Goal: Task Accomplishment & Management: Use online tool/utility

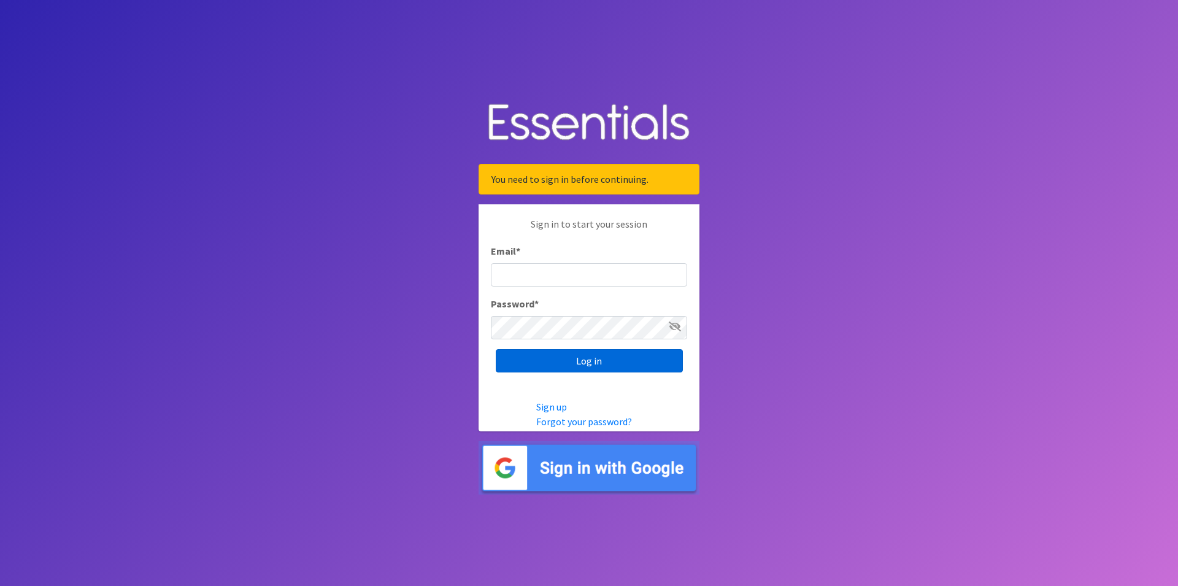
type input "renae.verstegen@unitedwayfoxcities.org"
click at [594, 368] on input "Log in" at bounding box center [589, 360] width 187 height 23
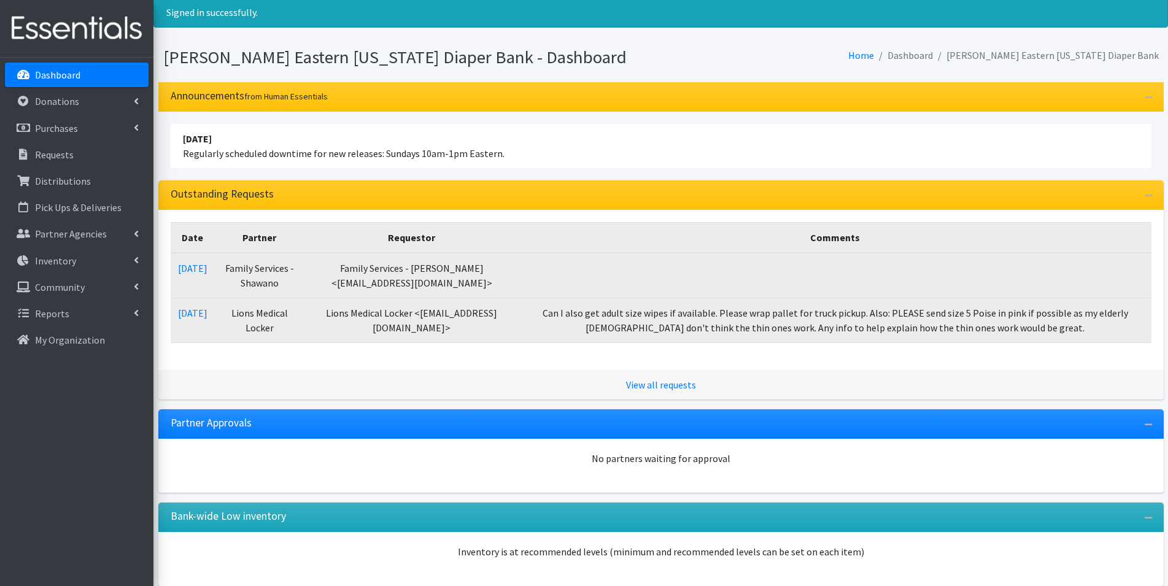
scroll to position [94, 0]
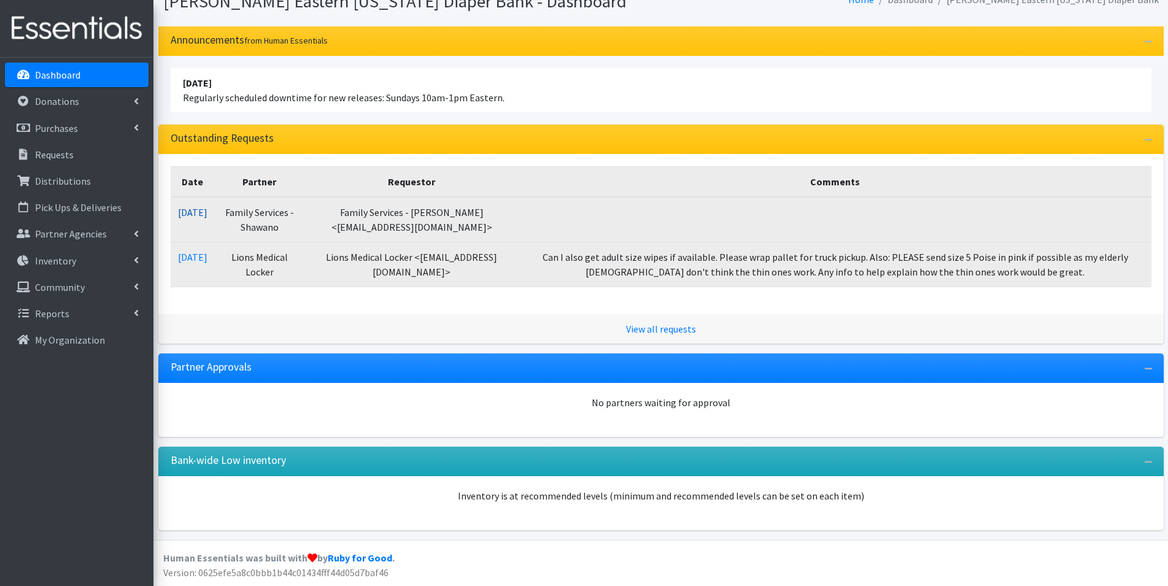
click at [194, 215] on link "10/13/2025" at bounding box center [192, 212] width 29 height 12
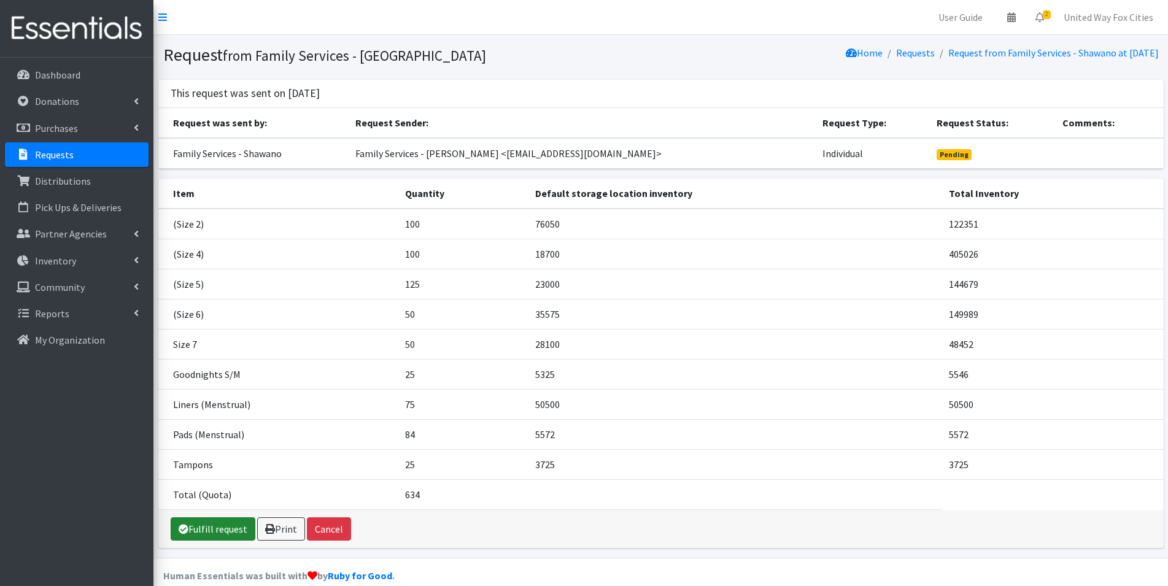
click at [224, 537] on link "Fulfill request" at bounding box center [213, 528] width 85 height 23
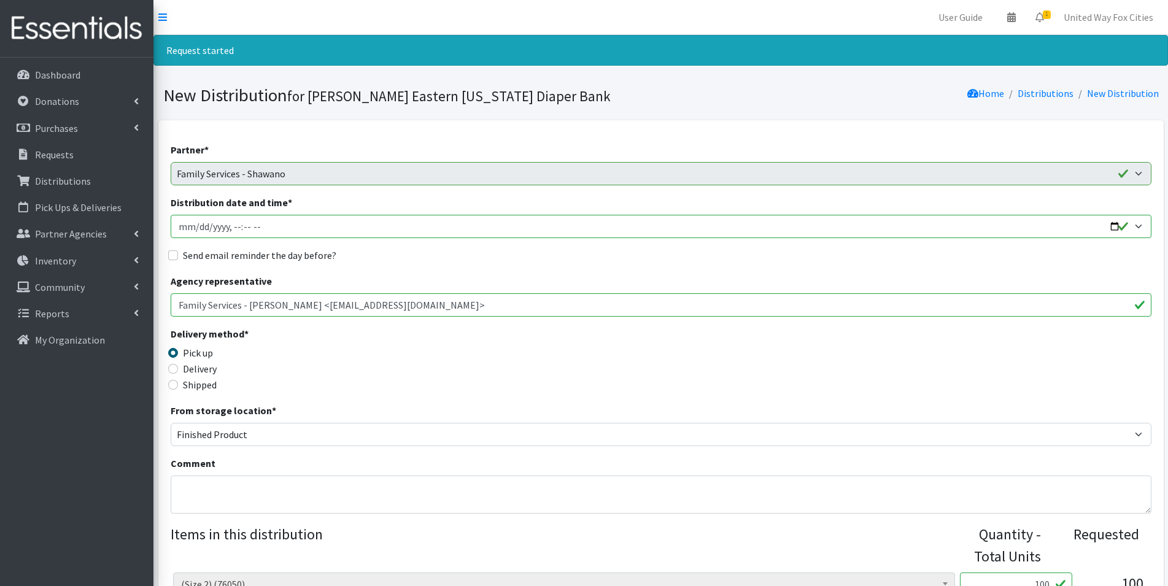
click at [1116, 224] on input "Distribution date and time *" at bounding box center [661, 226] width 981 height 23
type input "2025-10-23T09:00"
click at [445, 262] on div "Send email reminder the day before?" at bounding box center [661, 255] width 981 height 15
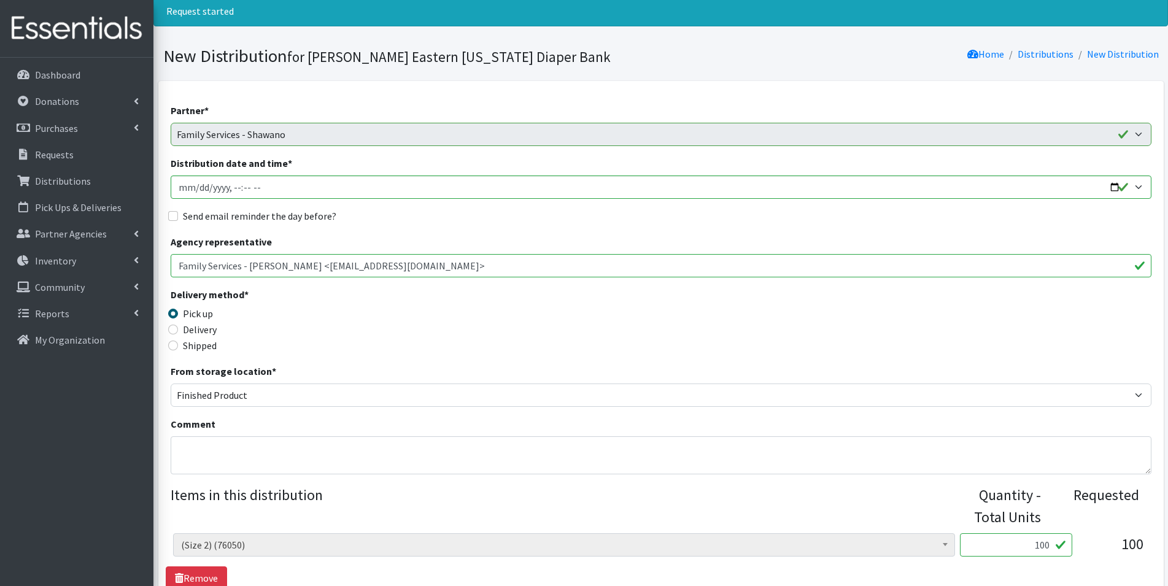
scroll to position [123, 0]
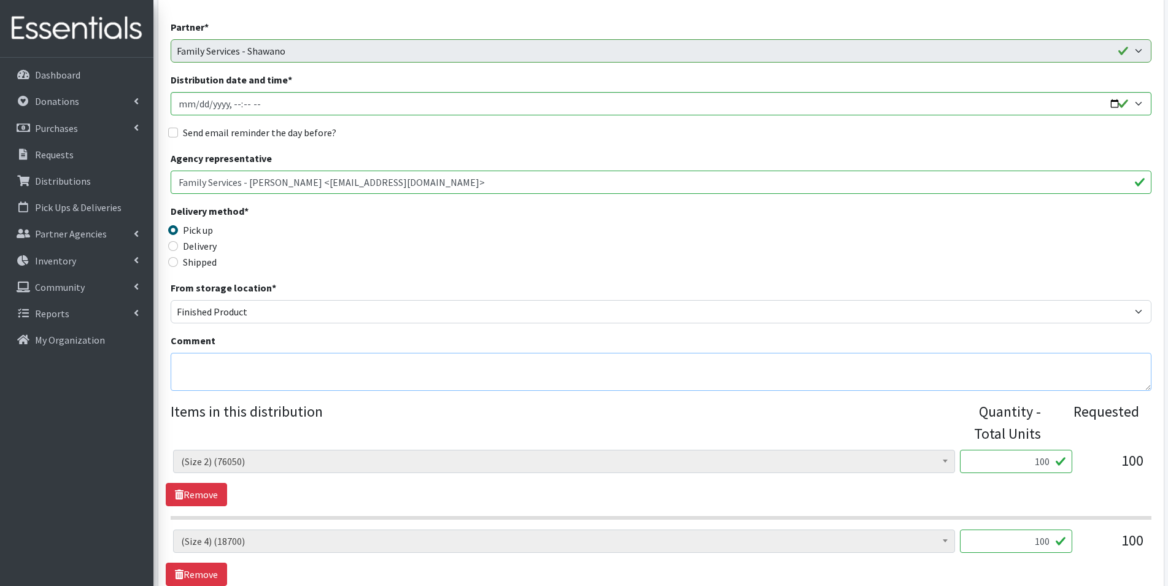
click at [225, 363] on textarea "Comment" at bounding box center [661, 372] width 981 height 38
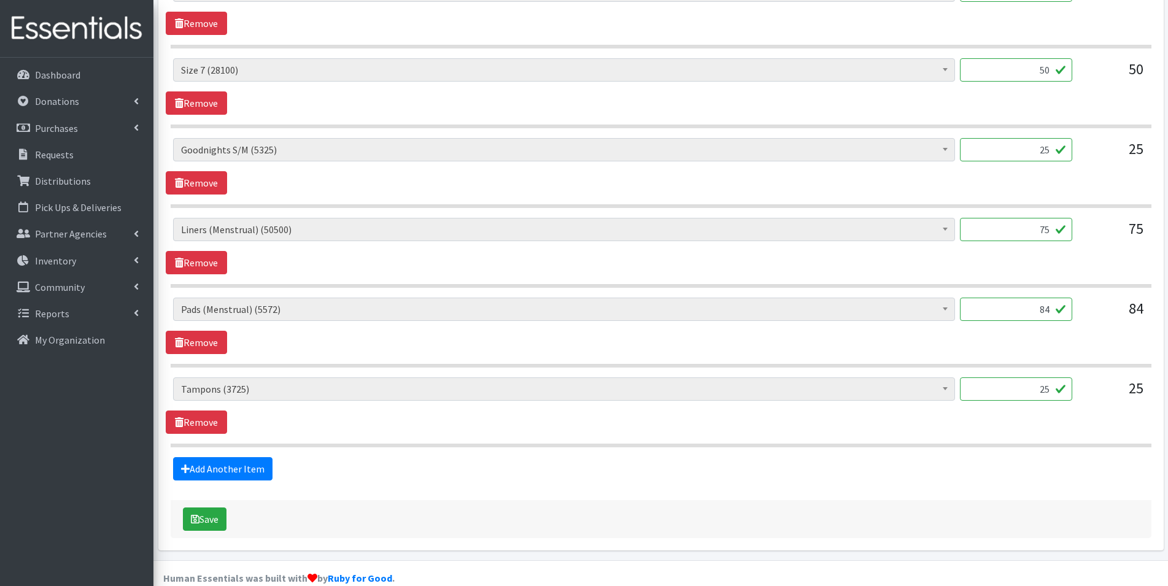
scroll to position [854, 0]
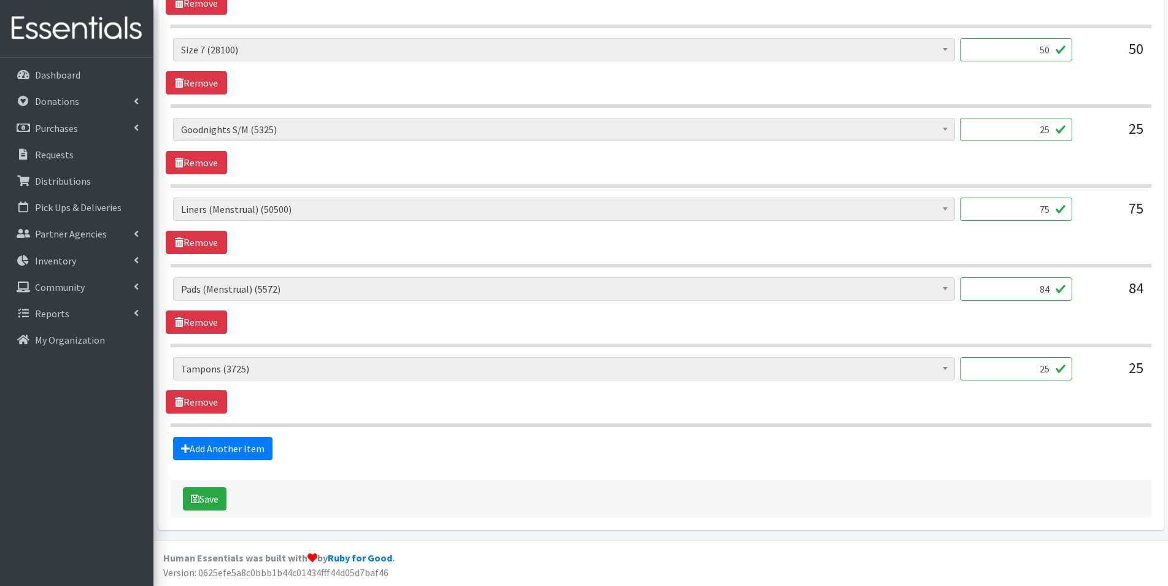
type textarea "Pick up [DATE][DATE] 9am-1pm"
click at [1055, 285] on input "84" at bounding box center [1016, 288] width 112 height 23
type input "8"
type input "112"
click at [214, 500] on button "Save" at bounding box center [205, 498] width 44 height 23
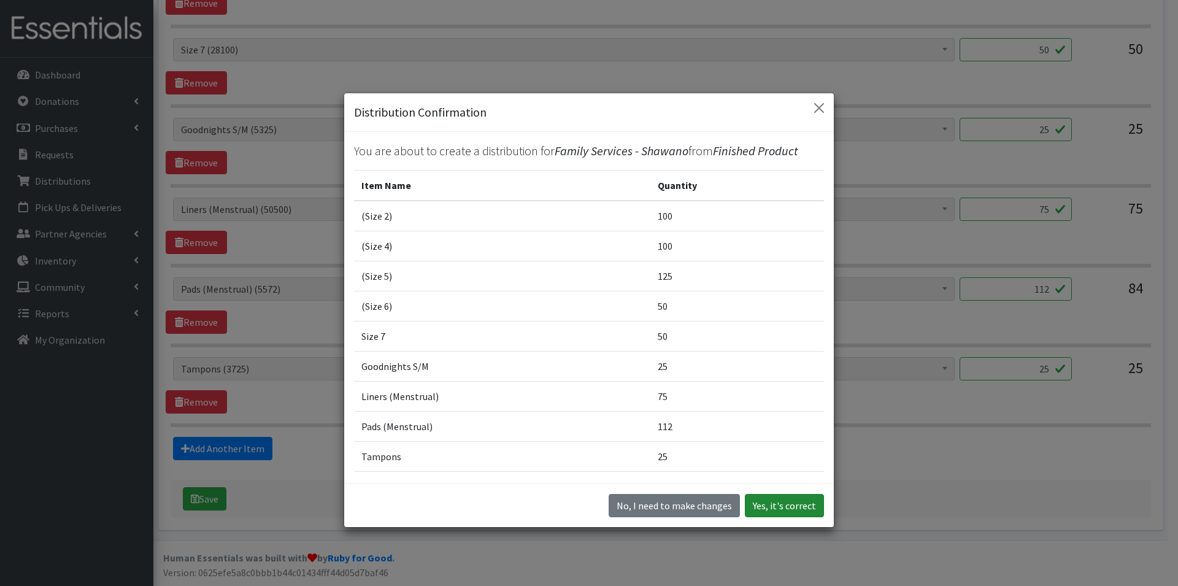
click at [795, 511] on button "Yes, it's correct" at bounding box center [784, 505] width 79 height 23
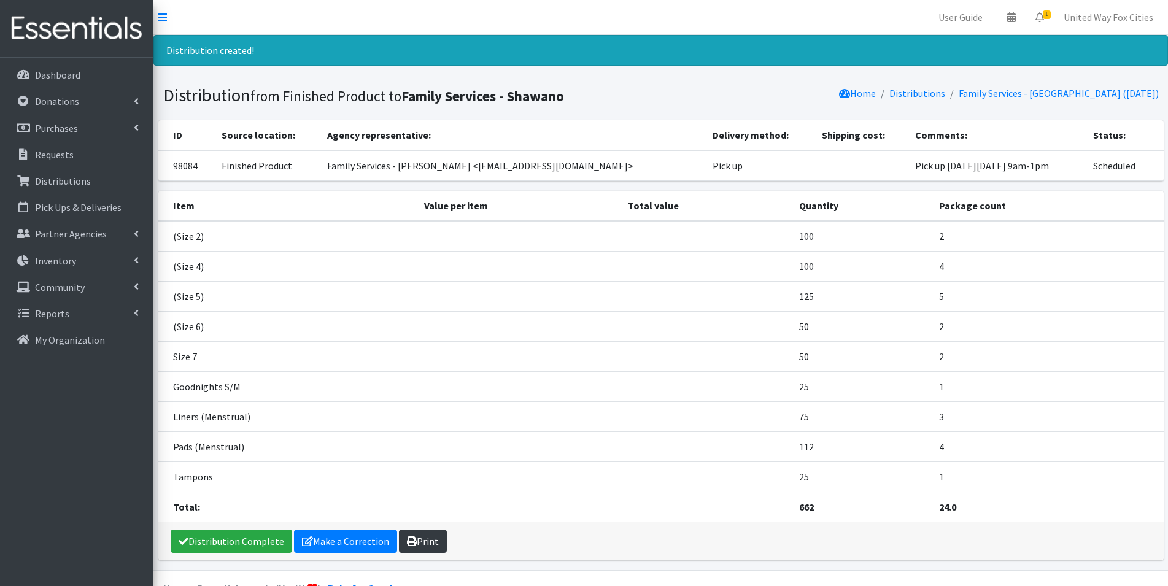
click at [420, 544] on link "Print" at bounding box center [423, 541] width 48 height 23
